Goal: Task Accomplishment & Management: Use online tool/utility

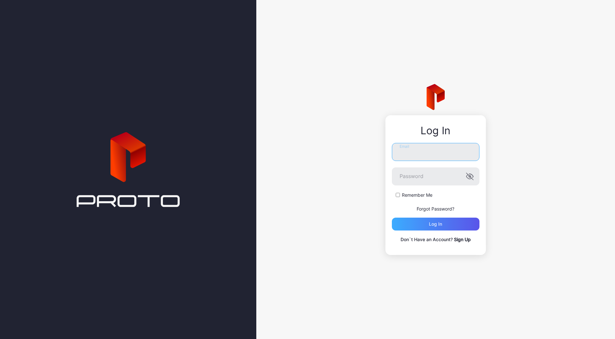
type input "**********"
click at [443, 221] on div "Log in" at bounding box center [436, 224] width 88 height 13
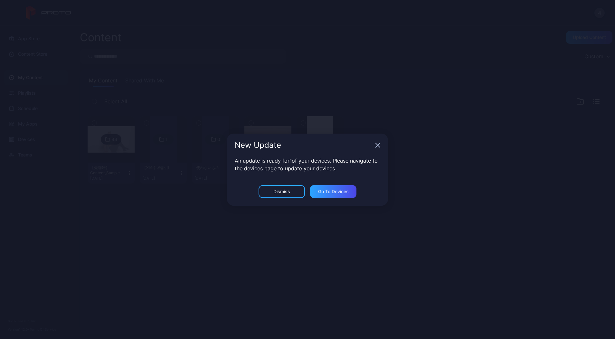
click at [375, 143] on icon "button" at bounding box center [377, 145] width 5 height 5
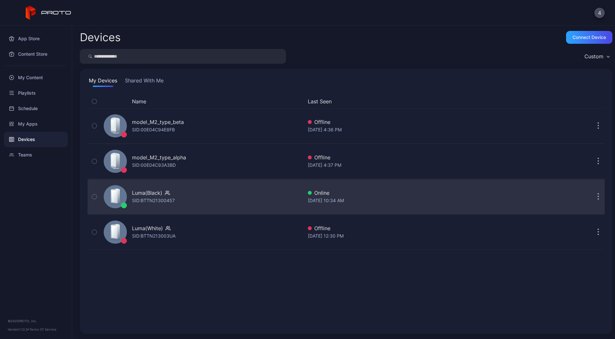
click at [168, 195] on icon "button" at bounding box center [167, 193] width 5 height 6
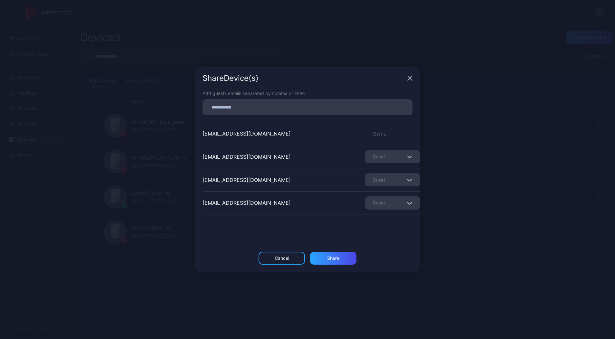
click at [407, 76] on icon "button" at bounding box center [409, 78] width 5 height 5
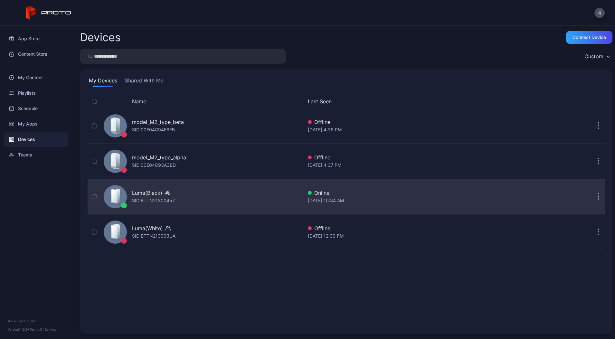
click at [168, 197] on div "SID: BTTN21300457" at bounding box center [153, 201] width 43 height 8
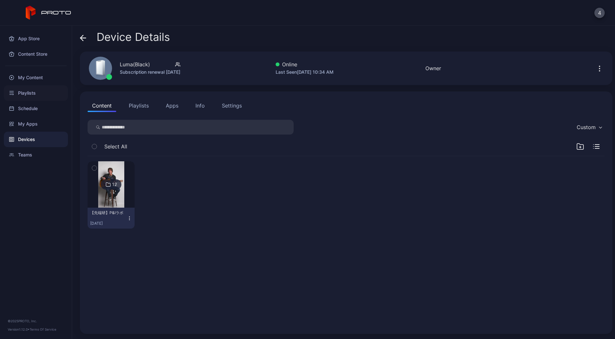
click at [40, 93] on div "Playlists" at bounding box center [36, 92] width 64 height 15
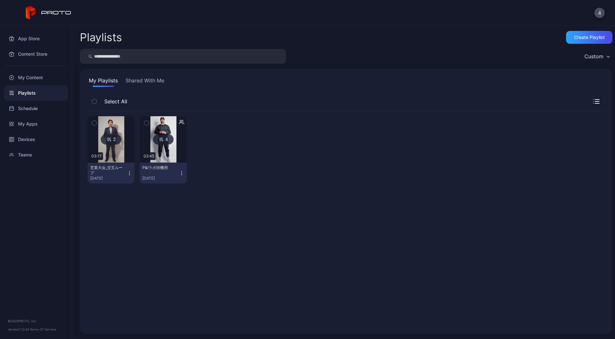
click at [182, 173] on icon "button" at bounding box center [182, 173] width 0 height 0
click at [264, 169] on div "2 03:17 営業大会_交互ループ [DATE] 4 02:45 P&Iラボ待機用 [DATE]" at bounding box center [346, 150] width 517 height 78
click at [40, 78] on div "My Content" at bounding box center [36, 77] width 64 height 15
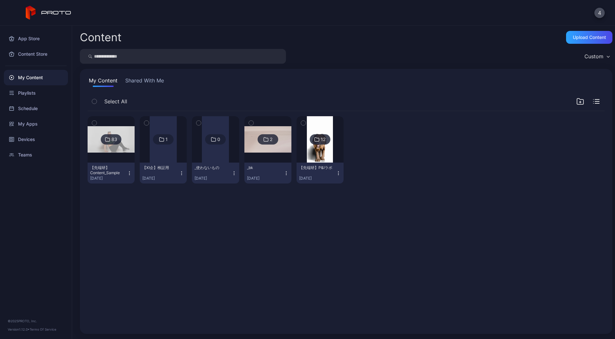
click at [124, 159] on div at bounding box center [111, 139] width 46 height 46
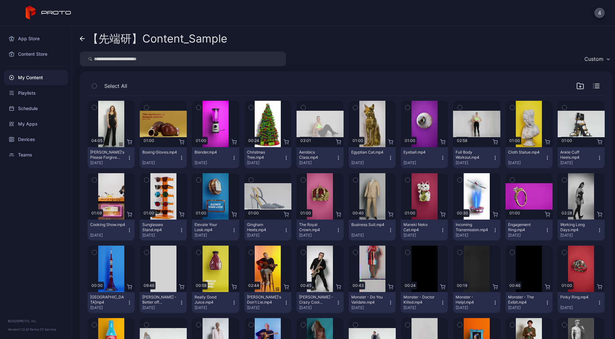
click at [86, 37] on link "【先端研】Content_Sample" at bounding box center [153, 38] width 147 height 15
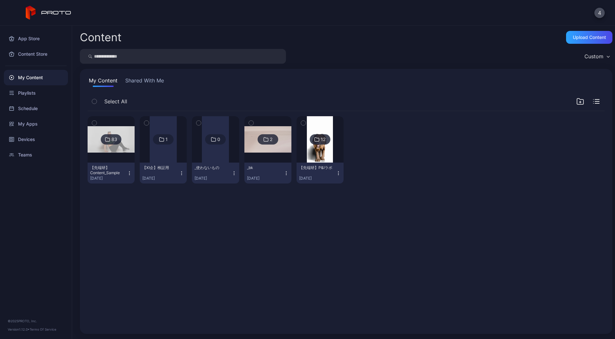
click at [132, 174] on icon "button" at bounding box center [129, 173] width 5 height 5
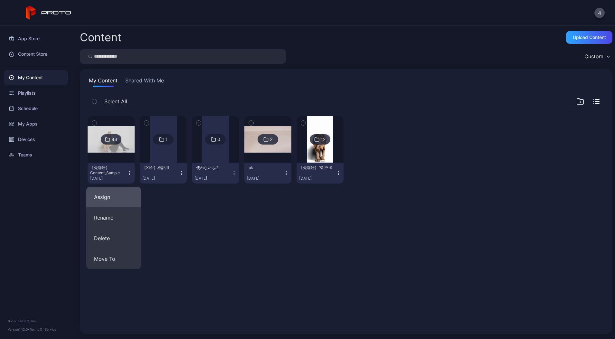
click at [112, 197] on button "Assign" at bounding box center [113, 197] width 55 height 21
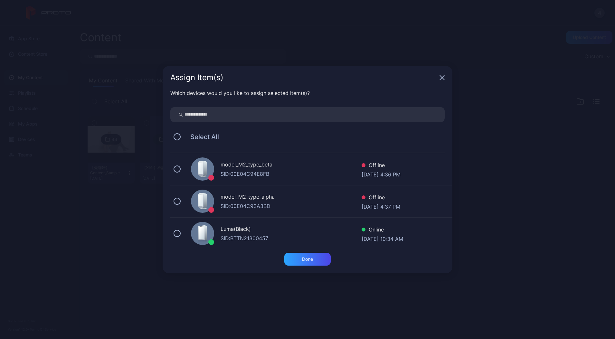
click at [252, 234] on div "Luma(Black)" at bounding box center [290, 229] width 141 height 9
click at [306, 257] on div "Done" at bounding box center [307, 258] width 11 height 5
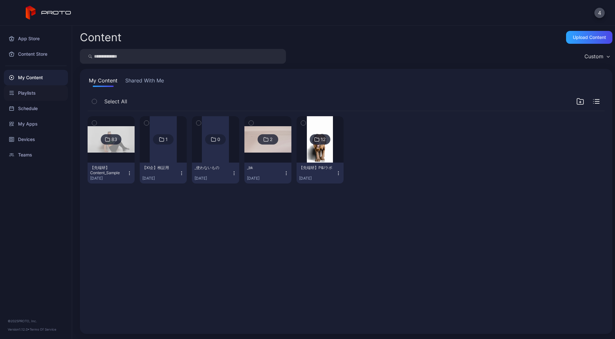
click at [32, 92] on div "Playlists" at bounding box center [36, 92] width 64 height 15
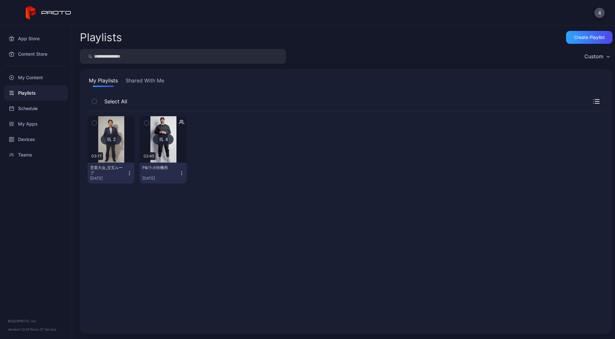
click at [182, 173] on icon "button" at bounding box center [182, 173] width 0 height 0
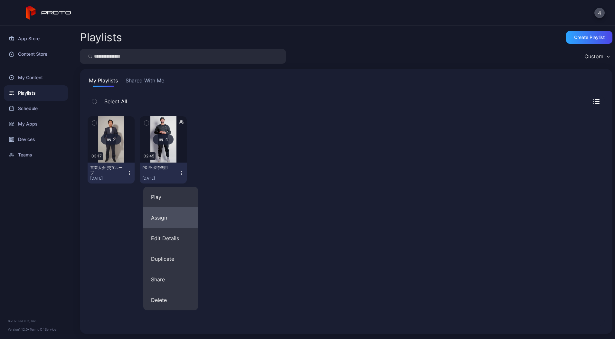
click at [176, 218] on button "Assign" at bounding box center [170, 217] width 55 height 21
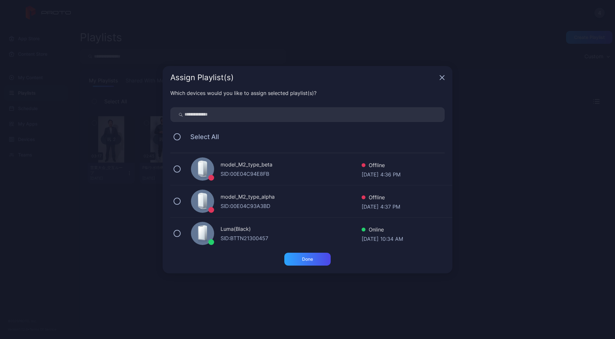
click at [248, 237] on div "SID: BTTN21300457" at bounding box center [290, 238] width 141 height 8
click at [440, 78] on icon "button" at bounding box center [441, 77] width 5 height 5
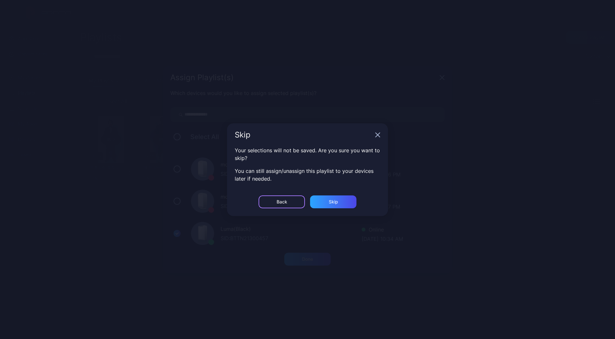
click at [290, 198] on div "Back" at bounding box center [281, 201] width 46 height 13
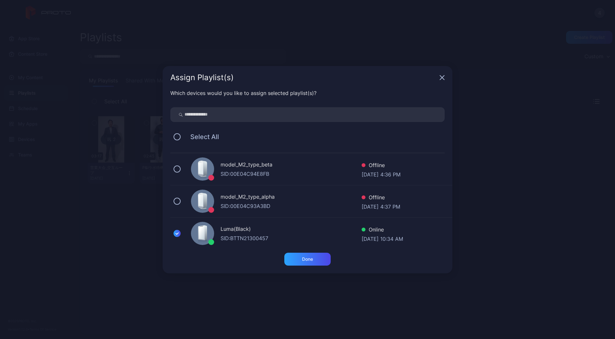
click at [441, 78] on icon "button" at bounding box center [441, 77] width 5 height 5
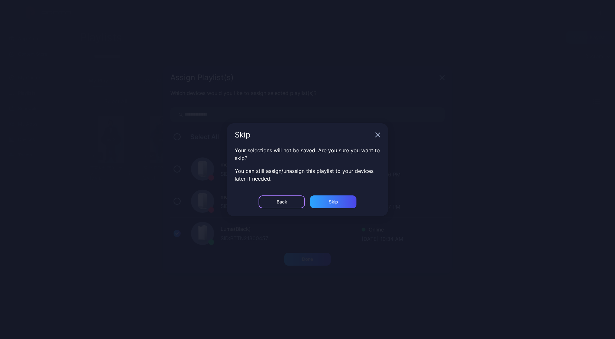
click at [287, 196] on div "Back" at bounding box center [281, 201] width 46 height 13
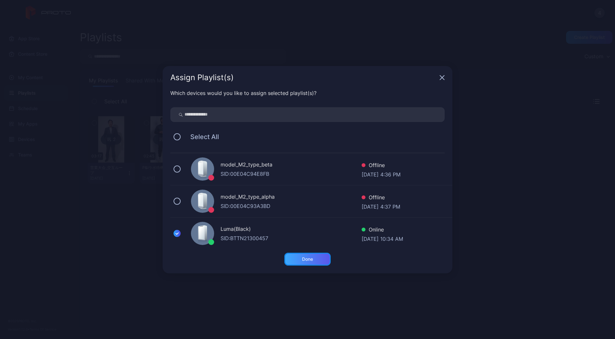
click at [304, 263] on div "Done" at bounding box center [307, 259] width 46 height 13
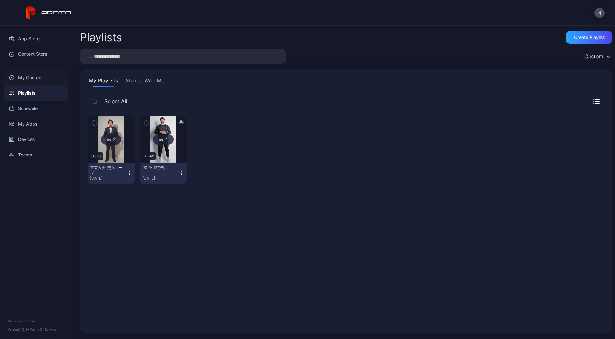
click at [33, 72] on div "My Content" at bounding box center [36, 77] width 64 height 15
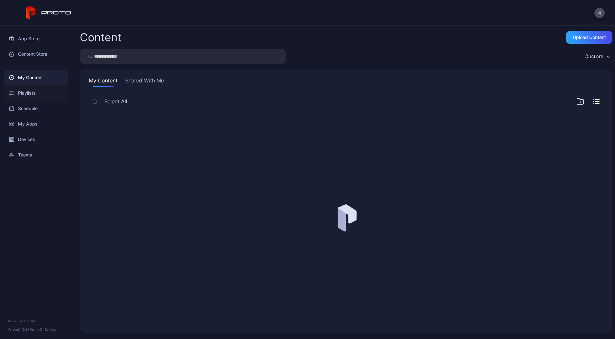
click at [32, 89] on div "Playlists" at bounding box center [36, 92] width 64 height 15
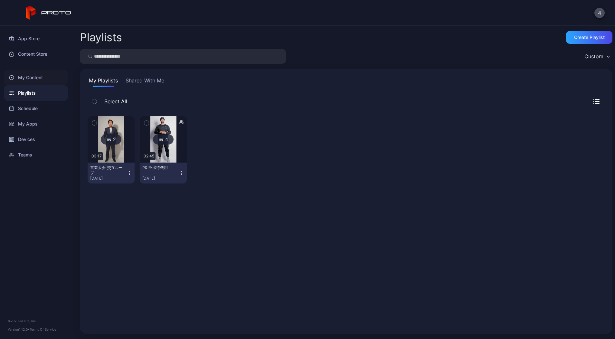
click at [31, 75] on div "My Content" at bounding box center [36, 77] width 64 height 15
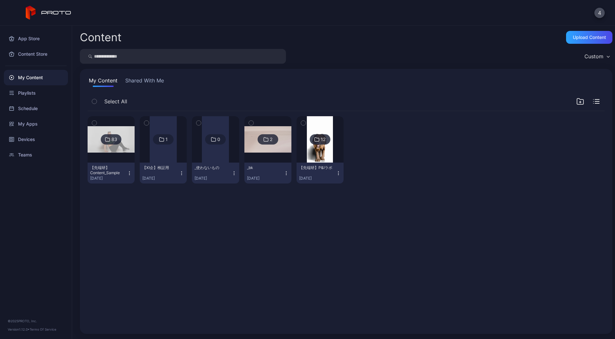
click at [576, 98] on icon "button" at bounding box center [580, 102] width 8 height 8
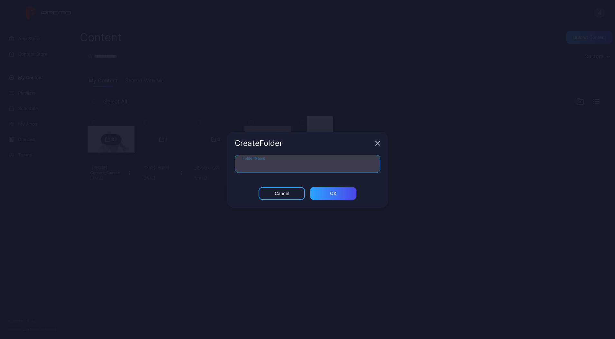
click at [319, 157] on input "Folder Name" at bounding box center [307, 164] width 145 height 18
type input "*"
type input "**********"
click at [343, 188] on div "ОК" at bounding box center [333, 193] width 46 height 13
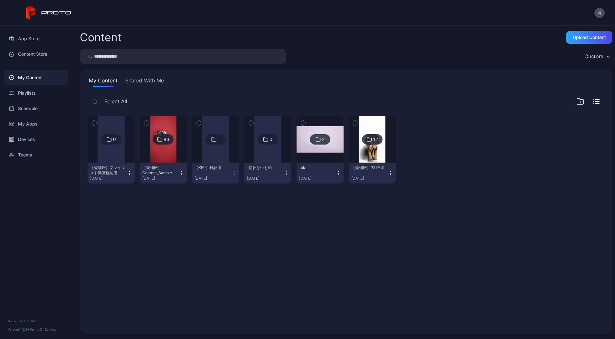
click at [132, 172] on icon "button" at bounding box center [129, 173] width 5 height 5
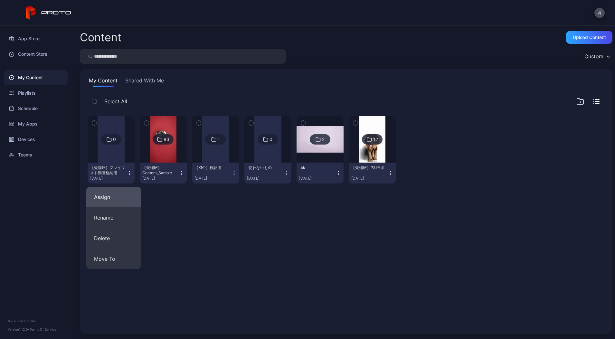
click at [116, 201] on button "Assign" at bounding box center [113, 197] width 55 height 21
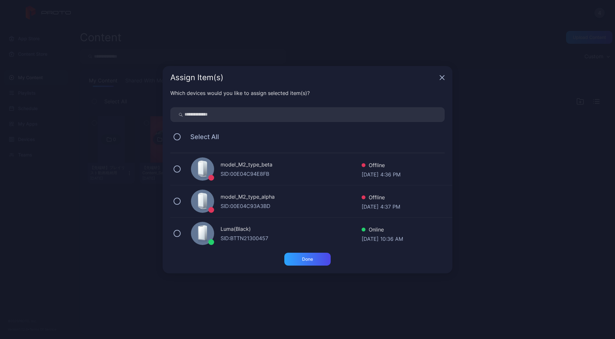
click at [262, 231] on div "Luma(Black)" at bounding box center [290, 229] width 141 height 9
click at [316, 254] on div "Done" at bounding box center [307, 259] width 46 height 13
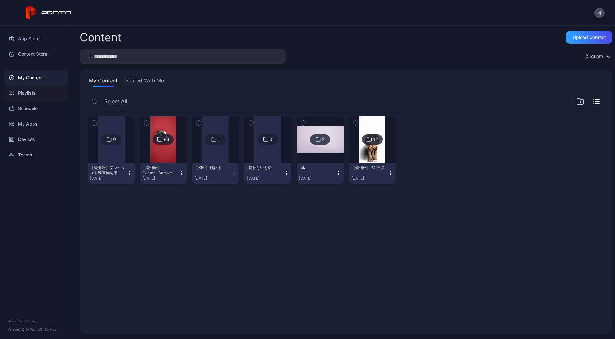
click at [28, 97] on div "Playlists" at bounding box center [36, 92] width 64 height 15
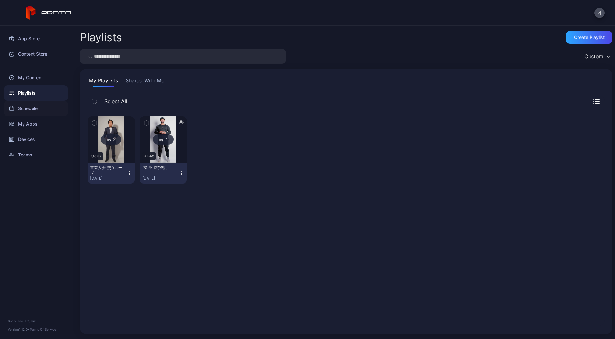
click at [39, 108] on div "Schedule" at bounding box center [36, 108] width 64 height 15
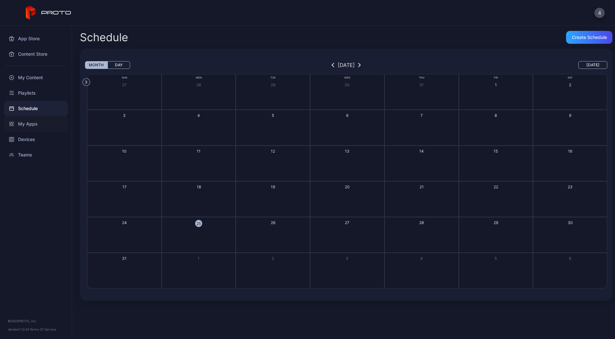
click at [40, 122] on div "My Apps" at bounding box center [36, 123] width 64 height 15
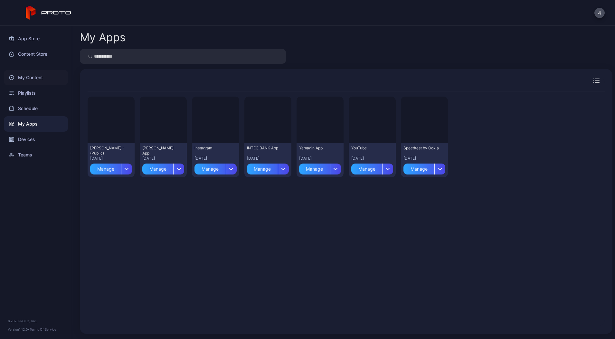
click at [23, 78] on div "My Content" at bounding box center [36, 77] width 64 height 15
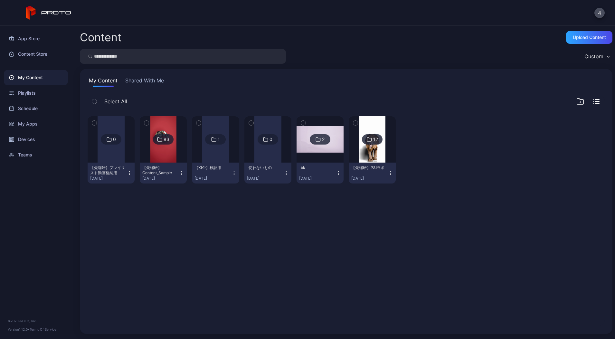
click at [132, 171] on icon "button" at bounding box center [129, 173] width 5 height 5
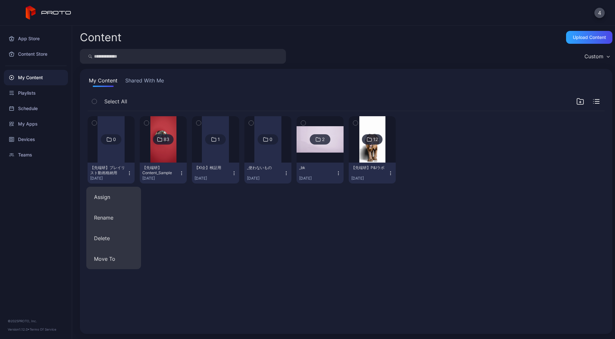
click at [321, 241] on div "0 【先端研】プレイリスト動画格納用 [DATE] 83 【先端研】Content_Sample [DATE] 1 【XI企】検証用 [DATE] 0 _使わ…" at bounding box center [345, 218] width 527 height 225
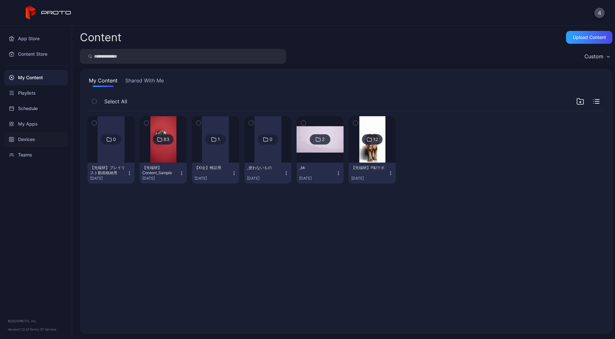
click at [37, 143] on div "Devices" at bounding box center [36, 139] width 64 height 15
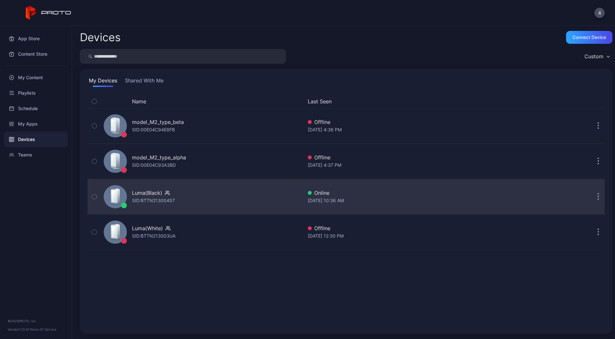
click at [163, 192] on div "Luma(Black)" at bounding box center [153, 193] width 43 height 8
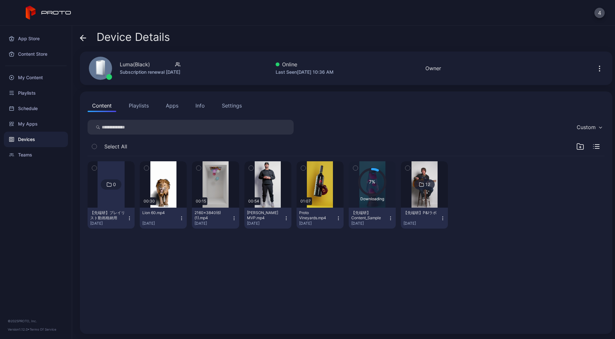
click at [153, 167] on button "button" at bounding box center [147, 168] width 14 height 14
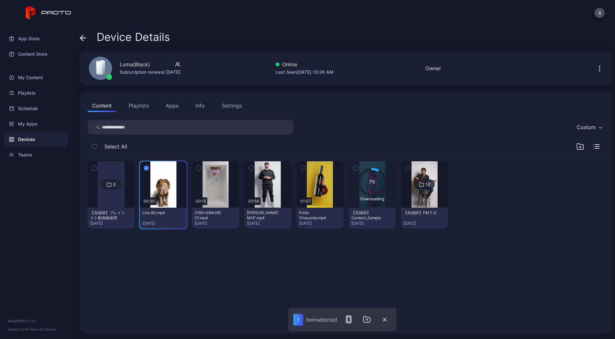
click at [205, 167] on button "button" at bounding box center [199, 168] width 14 height 14
click at [253, 167] on icon "button" at bounding box center [251, 167] width 5 height 7
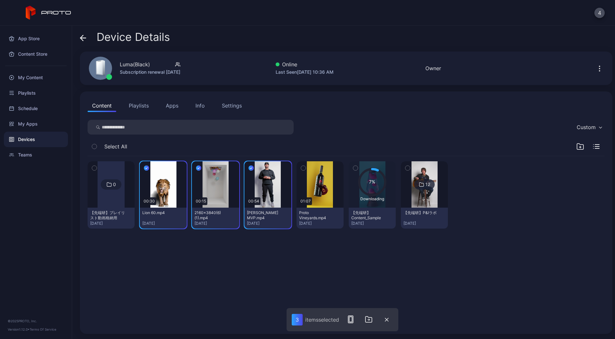
click at [316, 167] on div "0 【先端研】プレイリスト動画格納用 [DATE] 00:30 Lion 60.mp4 [DATE] 00:15 2160×3840(6)(1).mp4 [D…" at bounding box center [346, 195] width 517 height 78
click at [305, 166] on icon "button" at bounding box center [303, 167] width 5 height 7
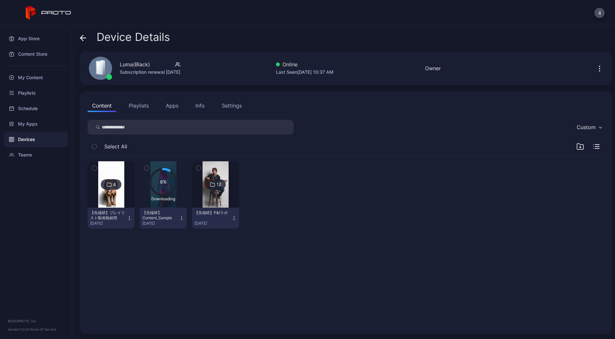
click at [228, 199] on img at bounding box center [215, 184] width 26 height 46
